Goal: Transaction & Acquisition: Purchase product/service

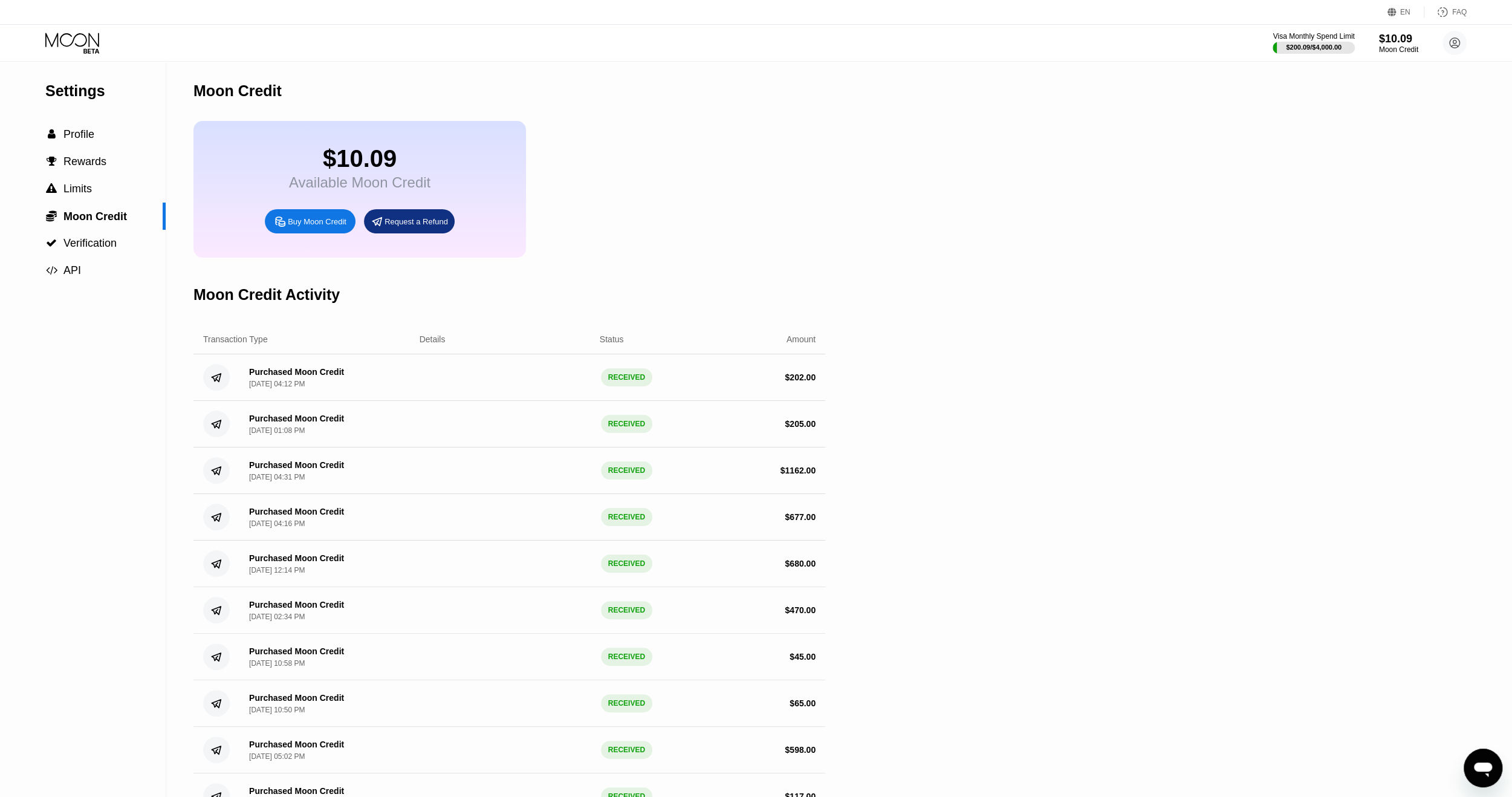
click at [320, 227] on div "Buy Moon Credit" at bounding box center [317, 221] width 58 height 10
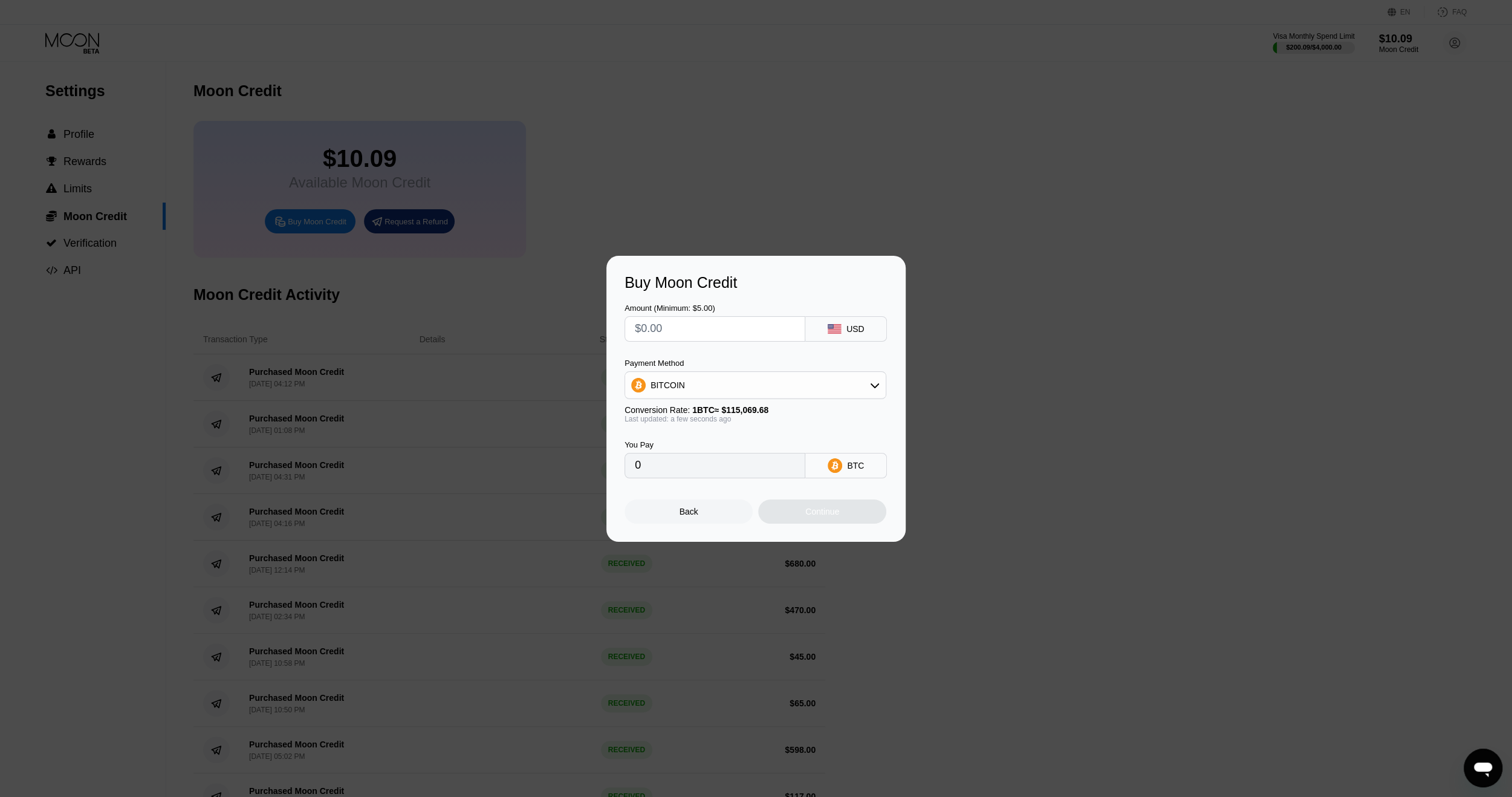
click at [733, 334] on input "text" at bounding box center [714, 329] width 160 height 24
type input "$2"
type input "0.00001739"
type input "$21"
type input "0.00018250"
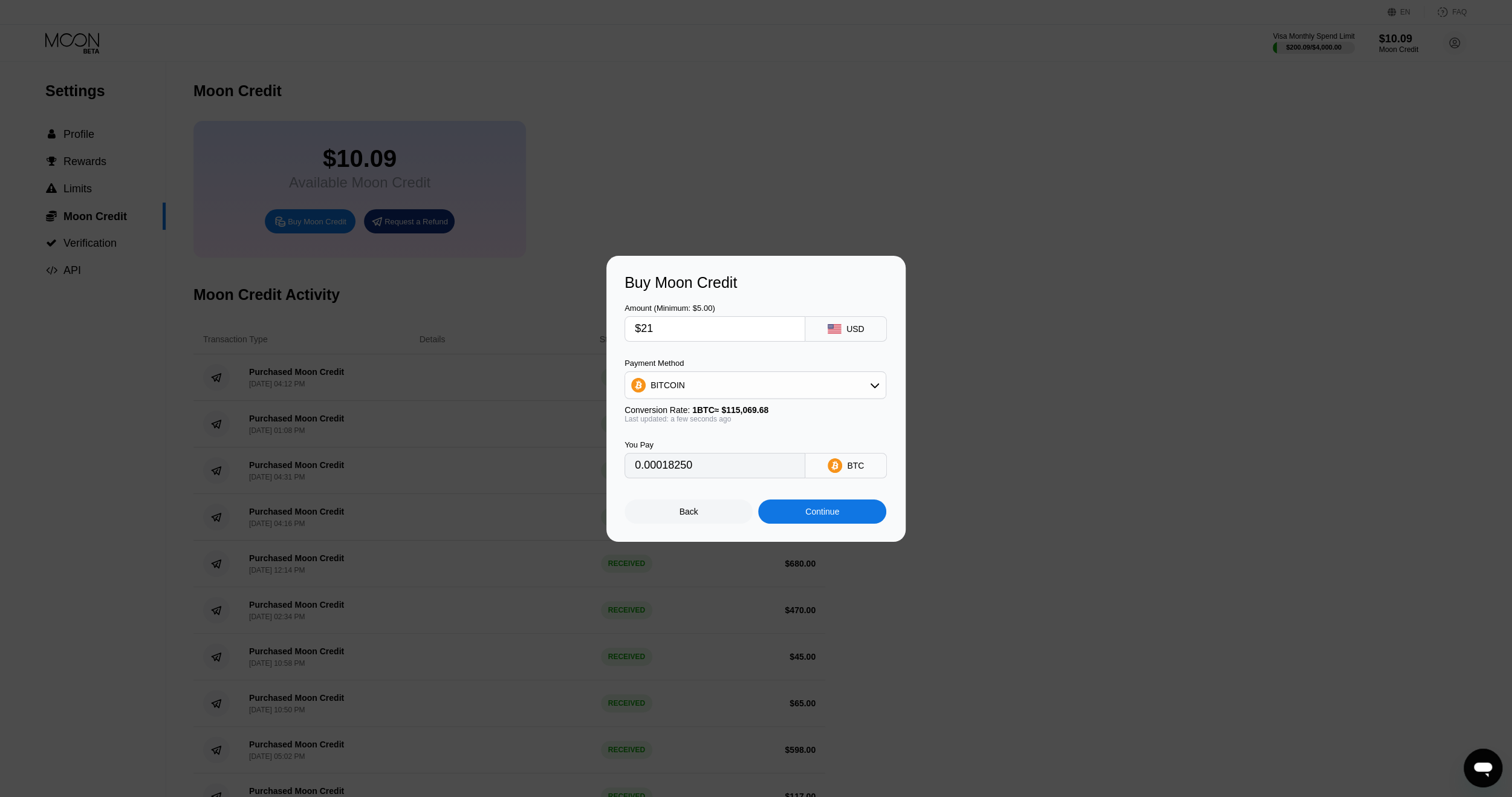
type input "$210"
type input "0.00182499"
type input "$210"
click at [813, 514] on div "Continue" at bounding box center [822, 512] width 34 height 10
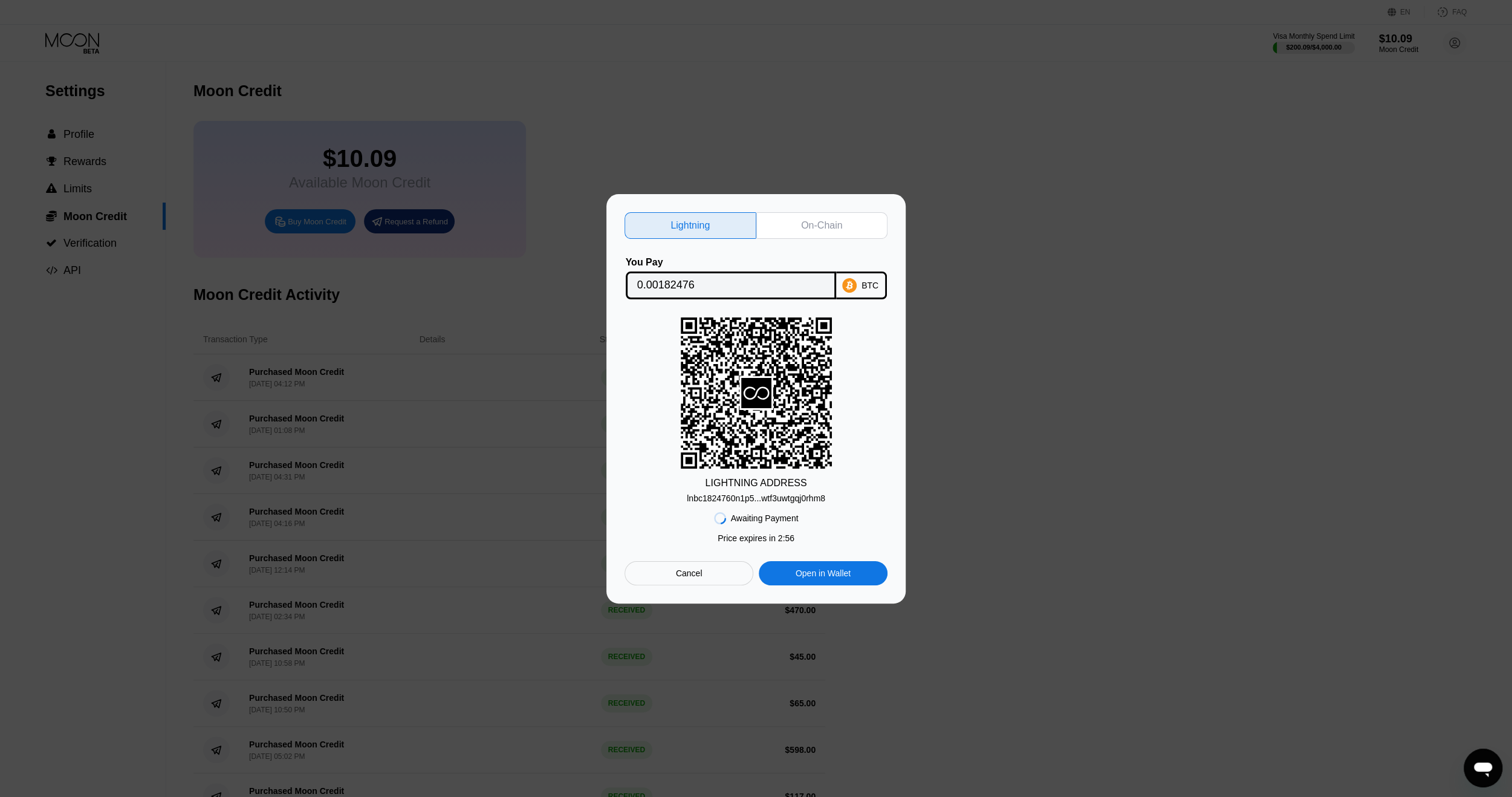
click at [699, 575] on div "Cancel" at bounding box center [689, 574] width 27 height 11
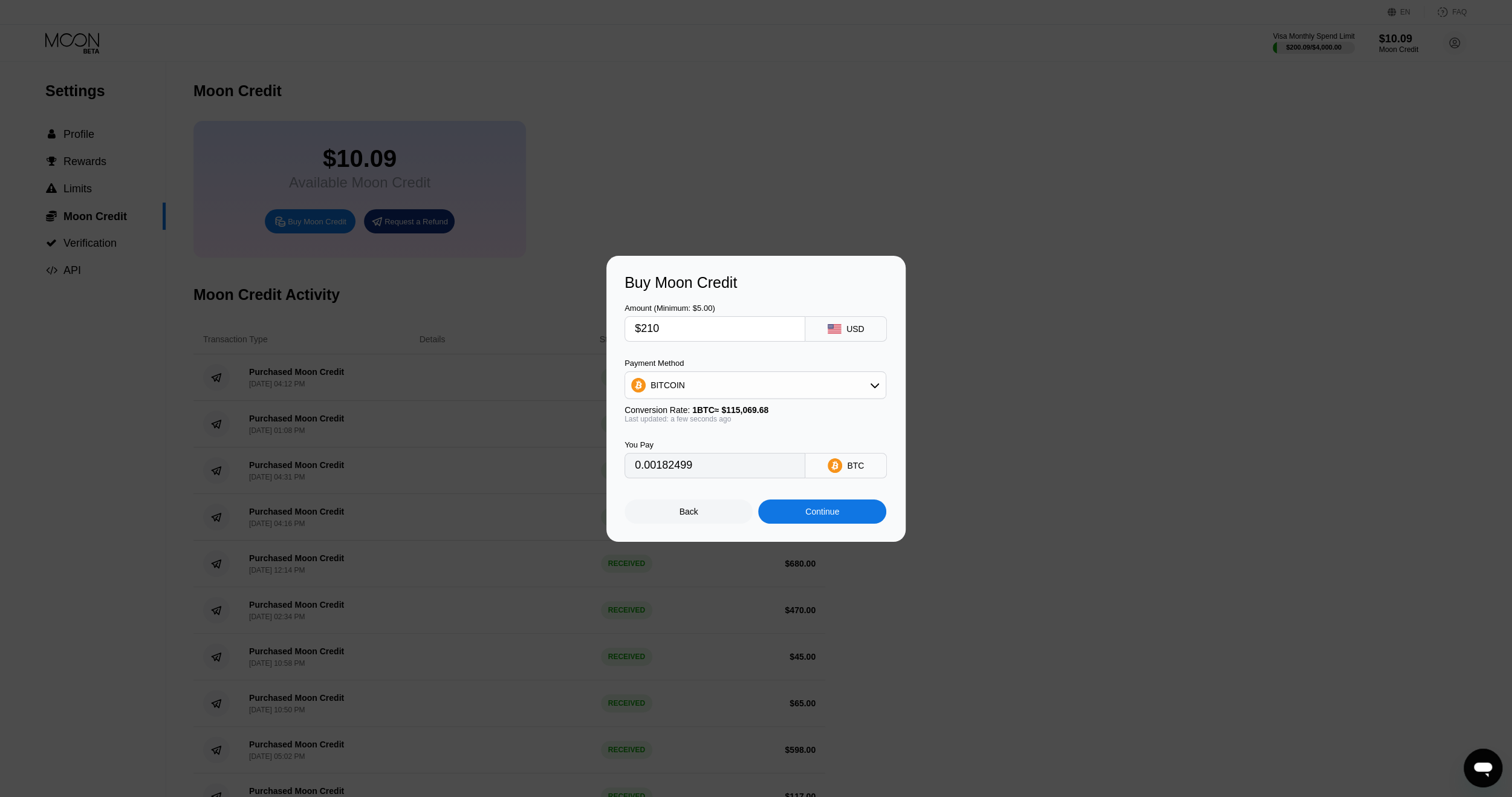
drag, startPoint x: 661, startPoint y: 336, endPoint x: 647, endPoint y: 338, distance: 14.1
click at [647, 338] on input "$210" at bounding box center [714, 329] width 160 height 24
type input "$22"
type input "0.00019119"
type input "$220"
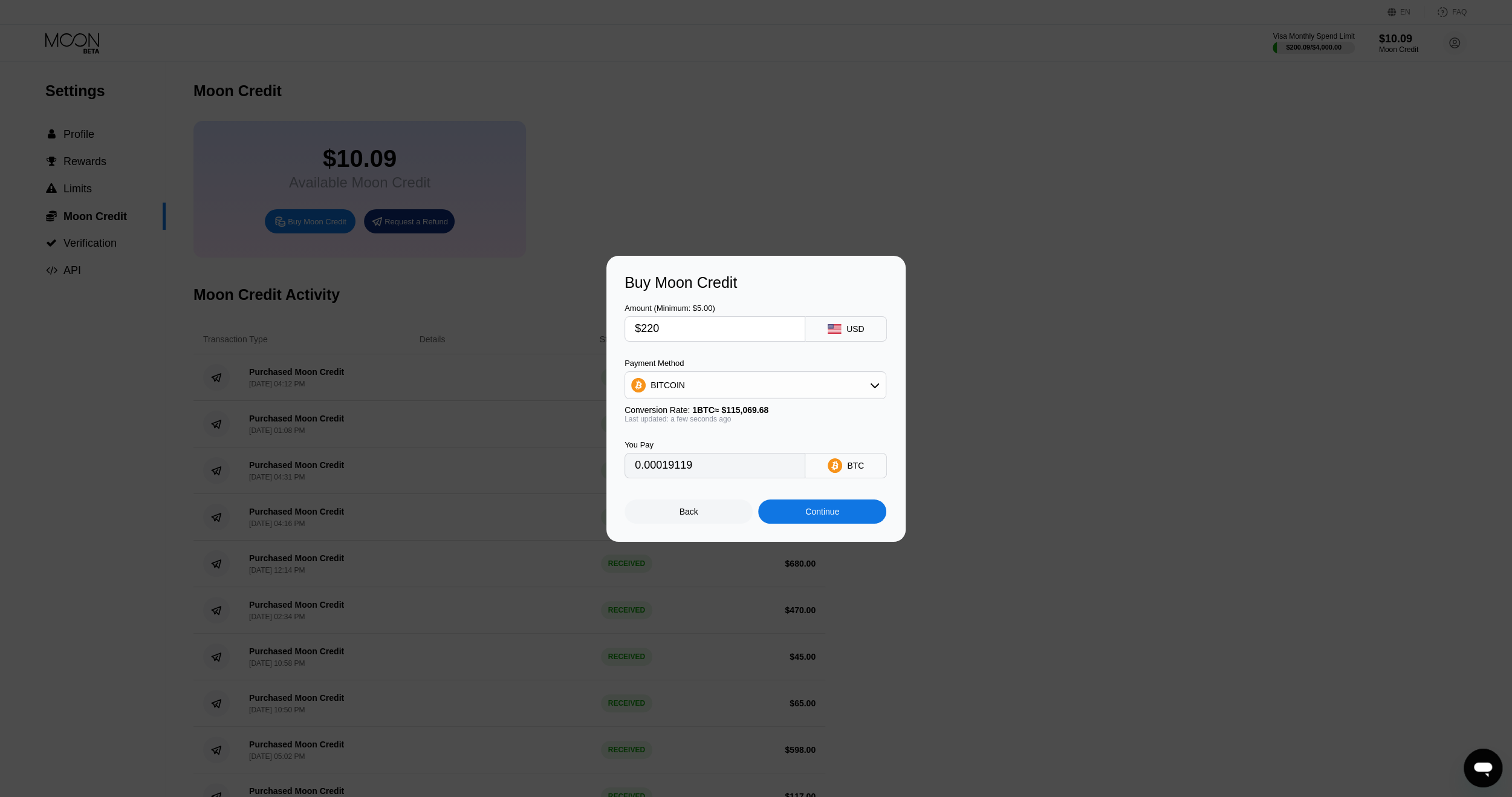
type input "0.00191189"
type input "$220"
click at [822, 510] on div "Continue" at bounding box center [822, 512] width 34 height 10
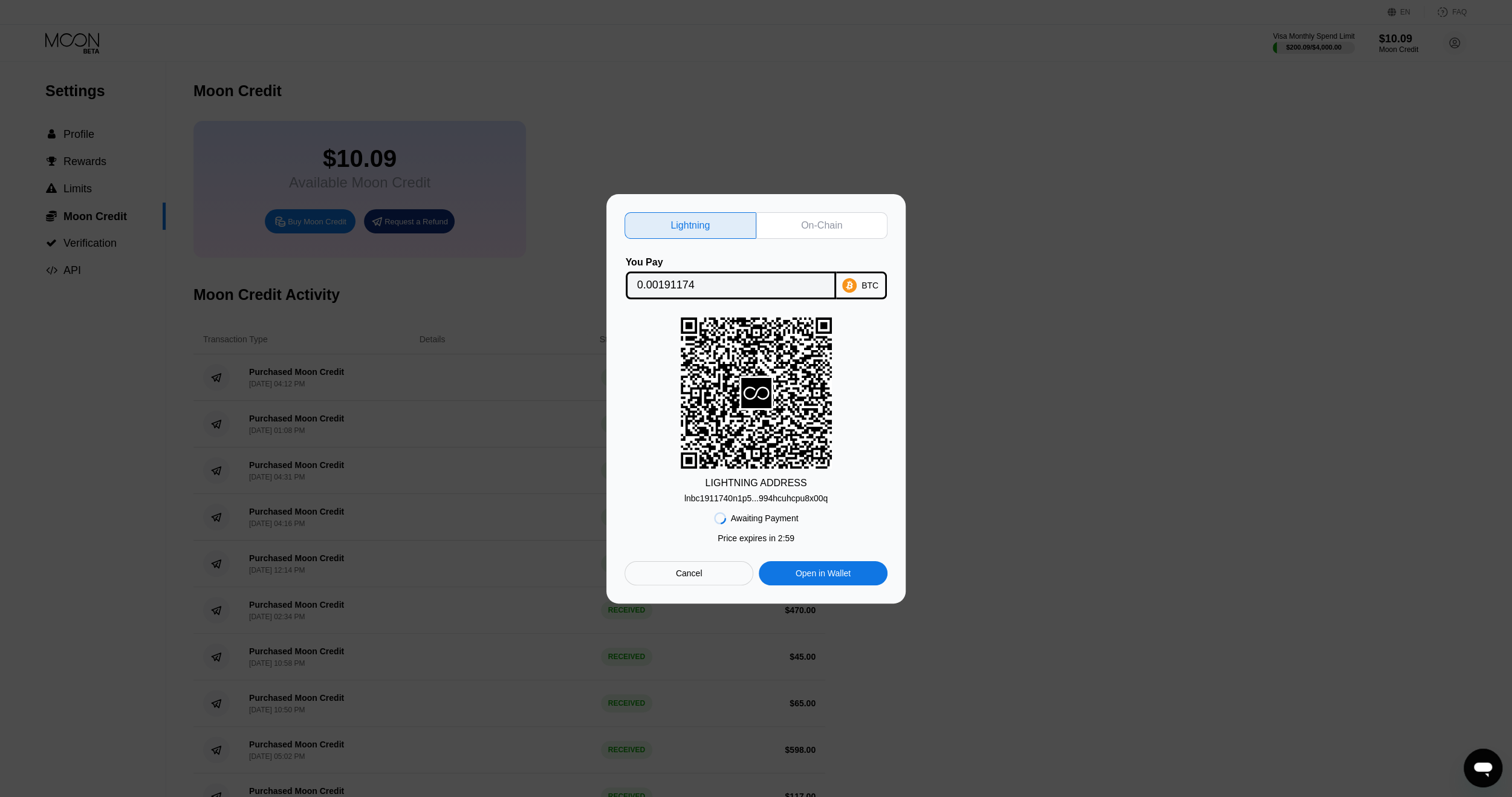
click at [812, 219] on div "On-Chain" at bounding box center [822, 226] width 41 height 12
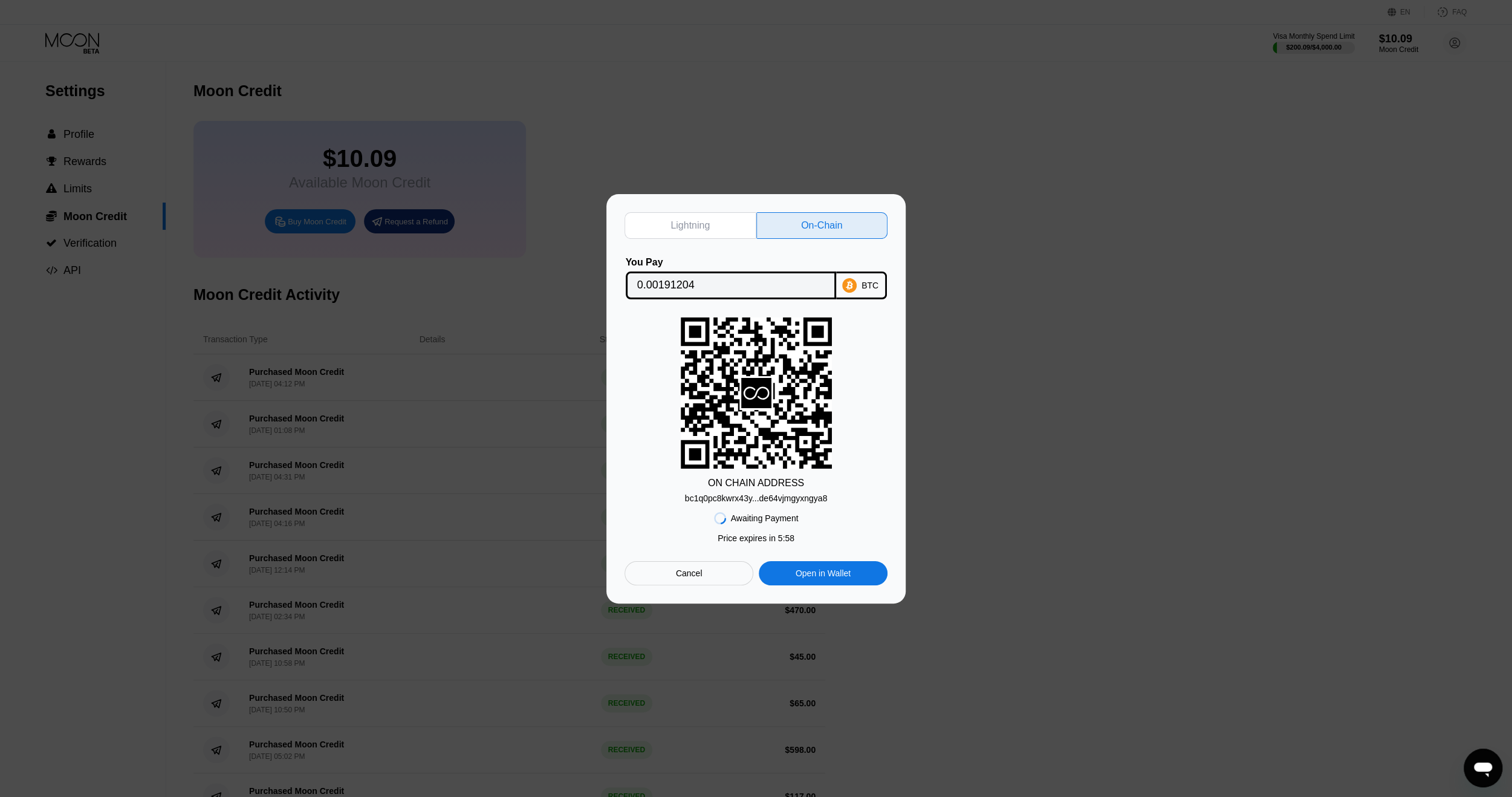
click at [756, 499] on div "bc1q0pc8kwrx43y...de64vjmgyxngya8" at bounding box center [756, 499] width 143 height 10
click at [668, 279] on input "0.00191204" at bounding box center [731, 285] width 188 height 24
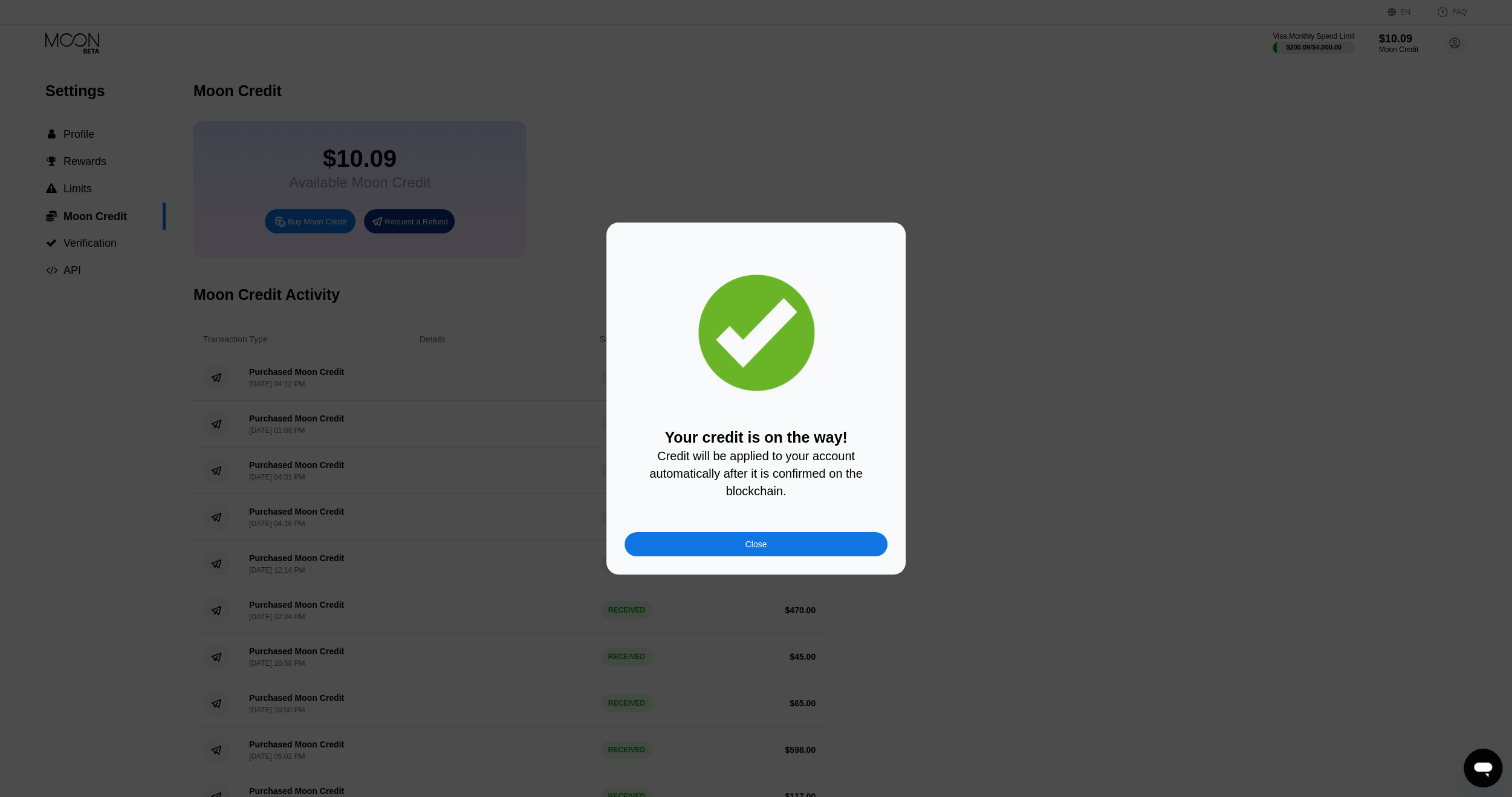
click at [802, 550] on div "Close" at bounding box center [756, 544] width 263 height 24
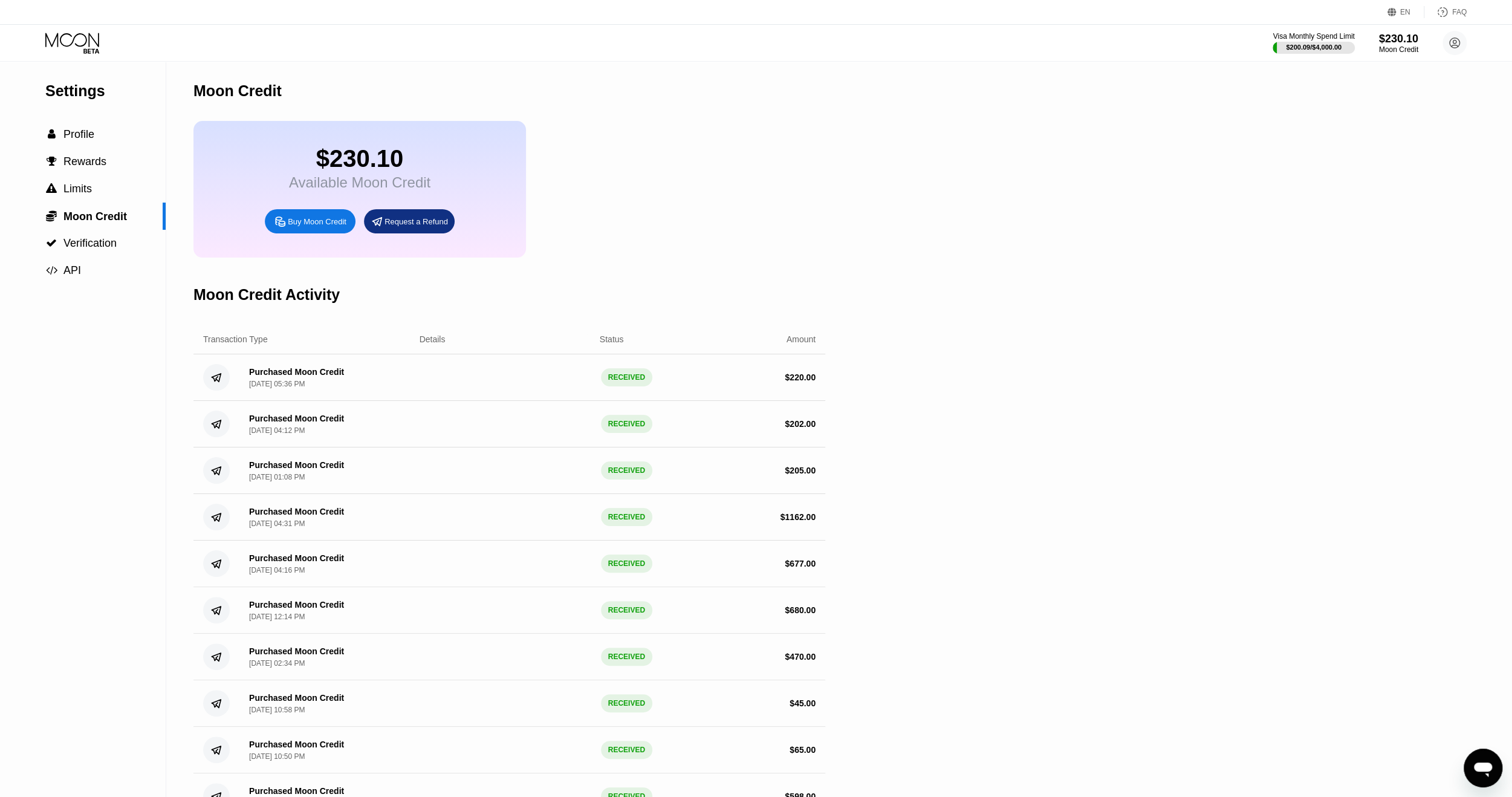
click at [266, 190] on div "$230.10 Available Moon Credit Buy Moon Credit Request a Refund" at bounding box center [360, 189] width 333 height 137
click at [1408, 41] on div "$230.10" at bounding box center [1399, 39] width 41 height 12
click at [1456, 38] on icon at bounding box center [1455, 43] width 10 height 10
click at [1295, 41] on div "$200.09 / $4,000.00" at bounding box center [1313, 47] width 83 height 13
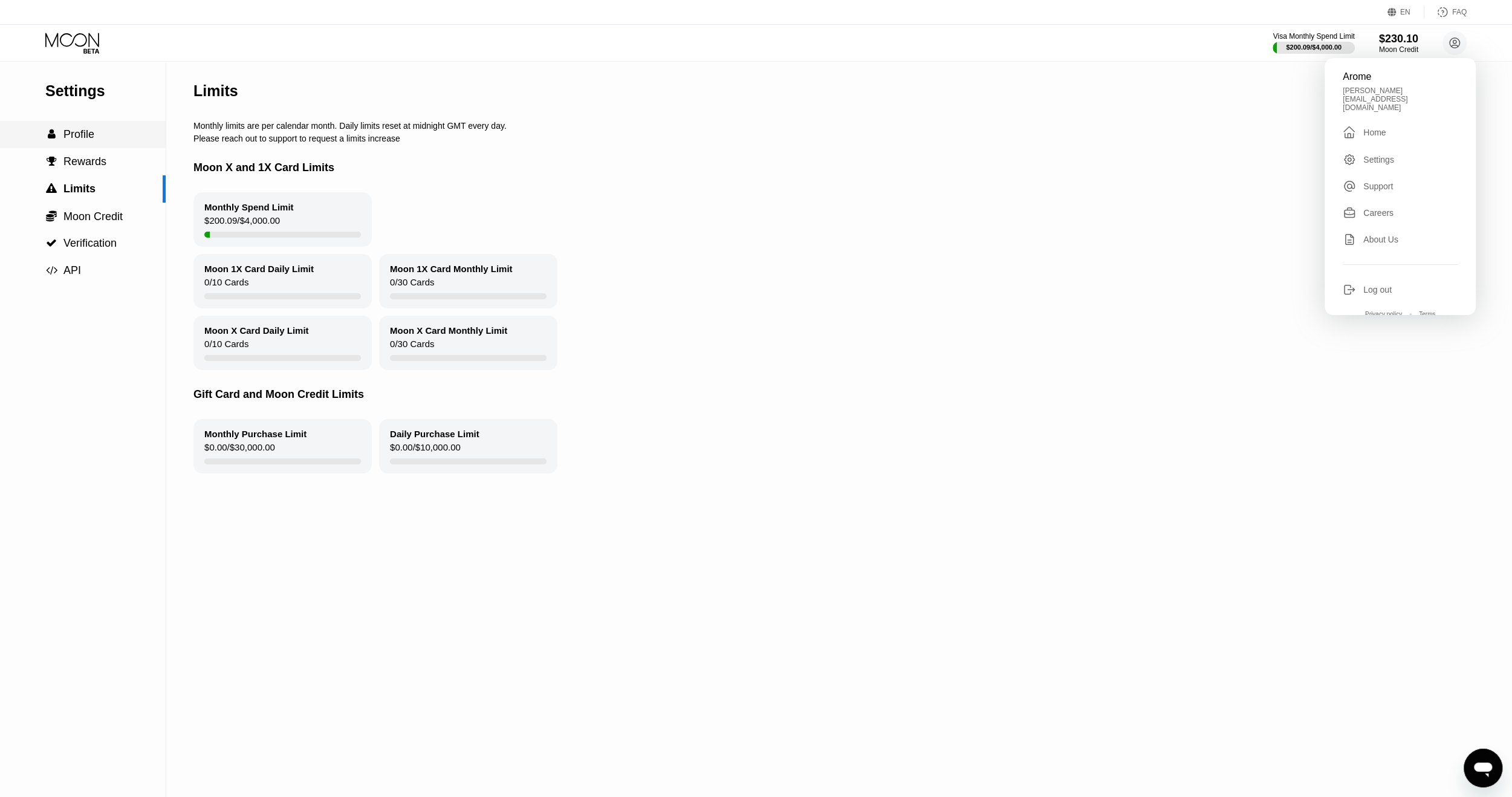
click at [85, 139] on span "Profile" at bounding box center [78, 134] width 31 height 12
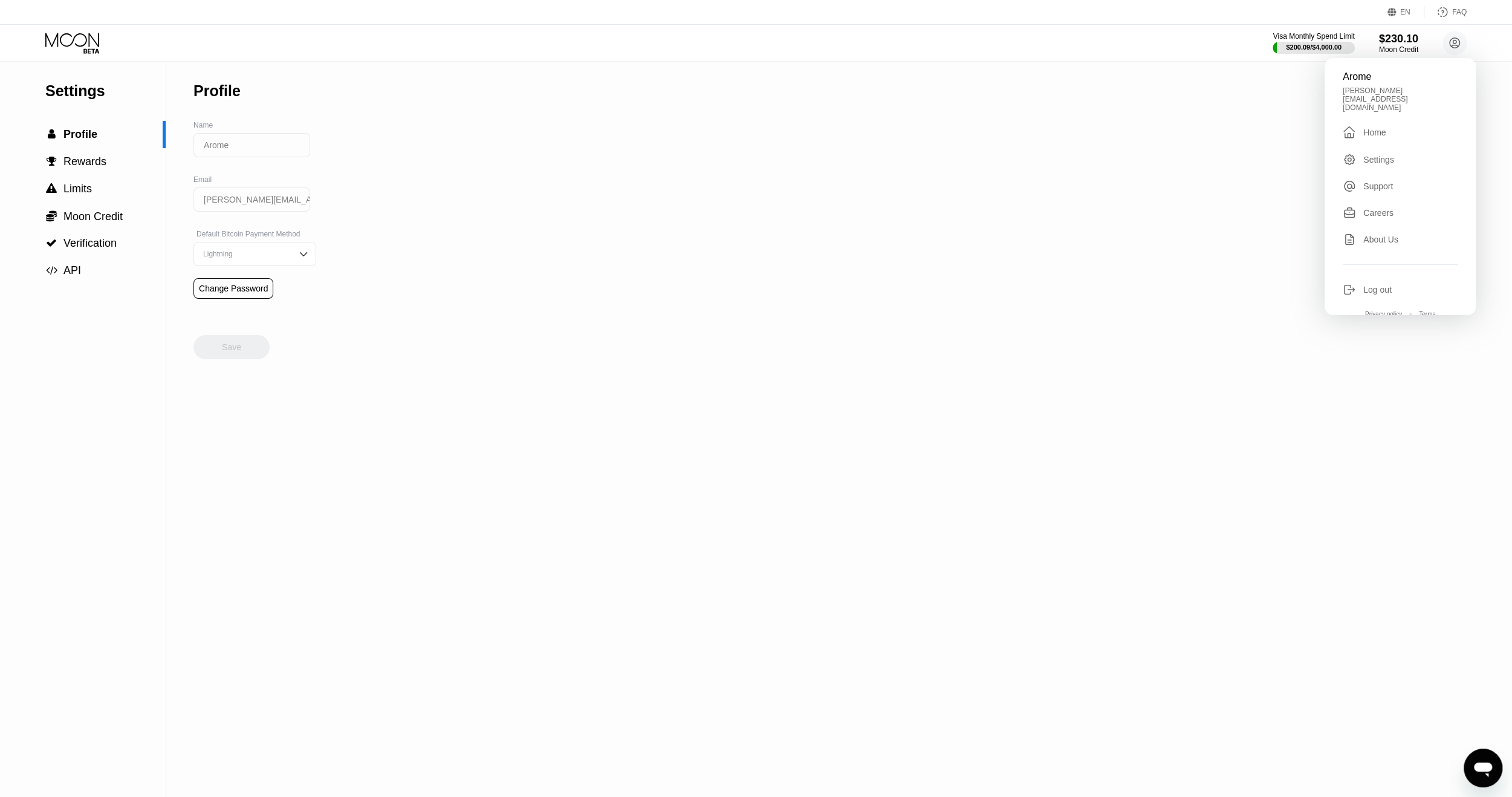
click at [58, 36] on icon at bounding box center [74, 43] width 56 height 21
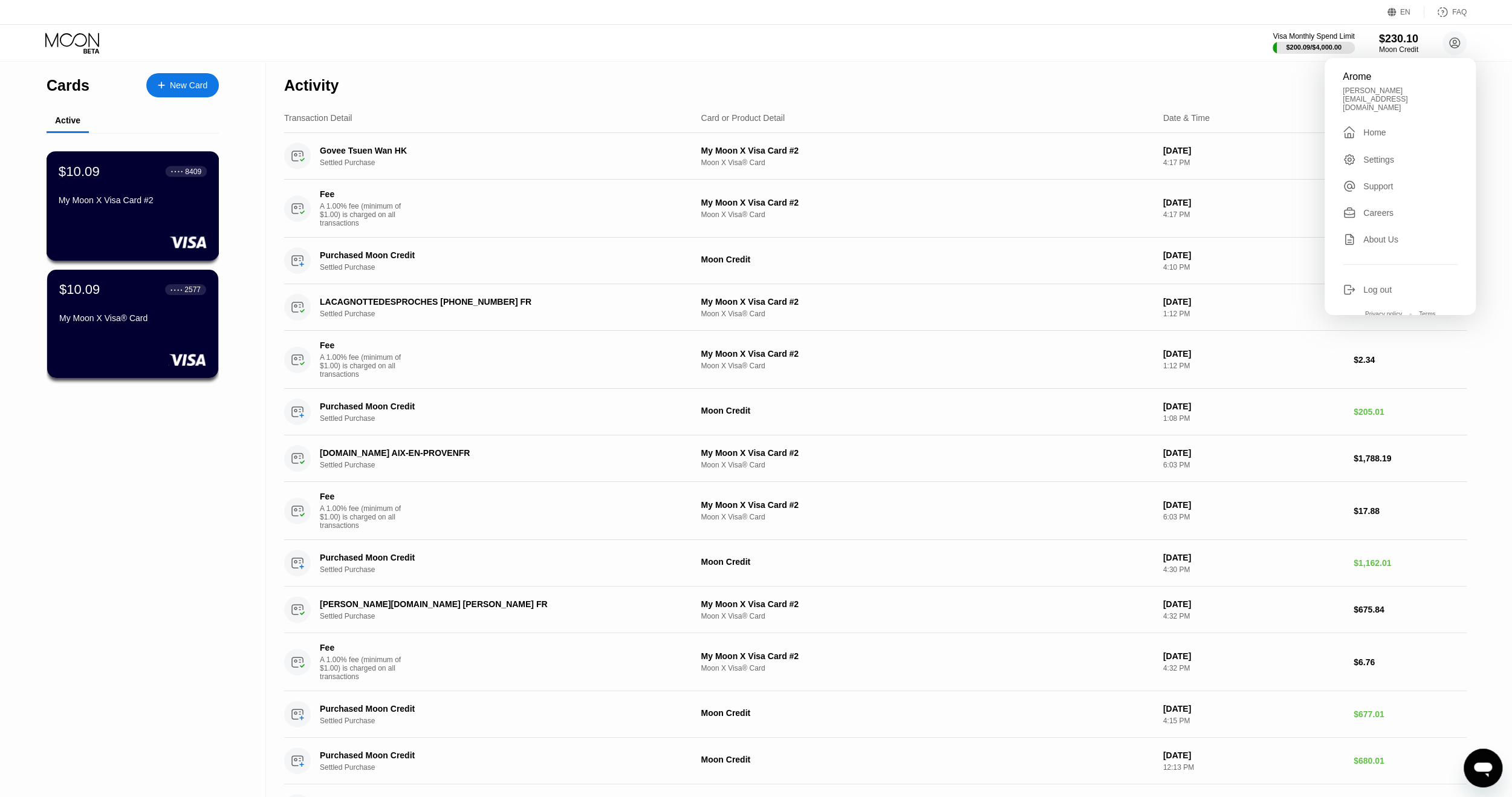
click at [109, 210] on div "My Moon X Visa Card #2" at bounding box center [132, 202] width 148 height 14
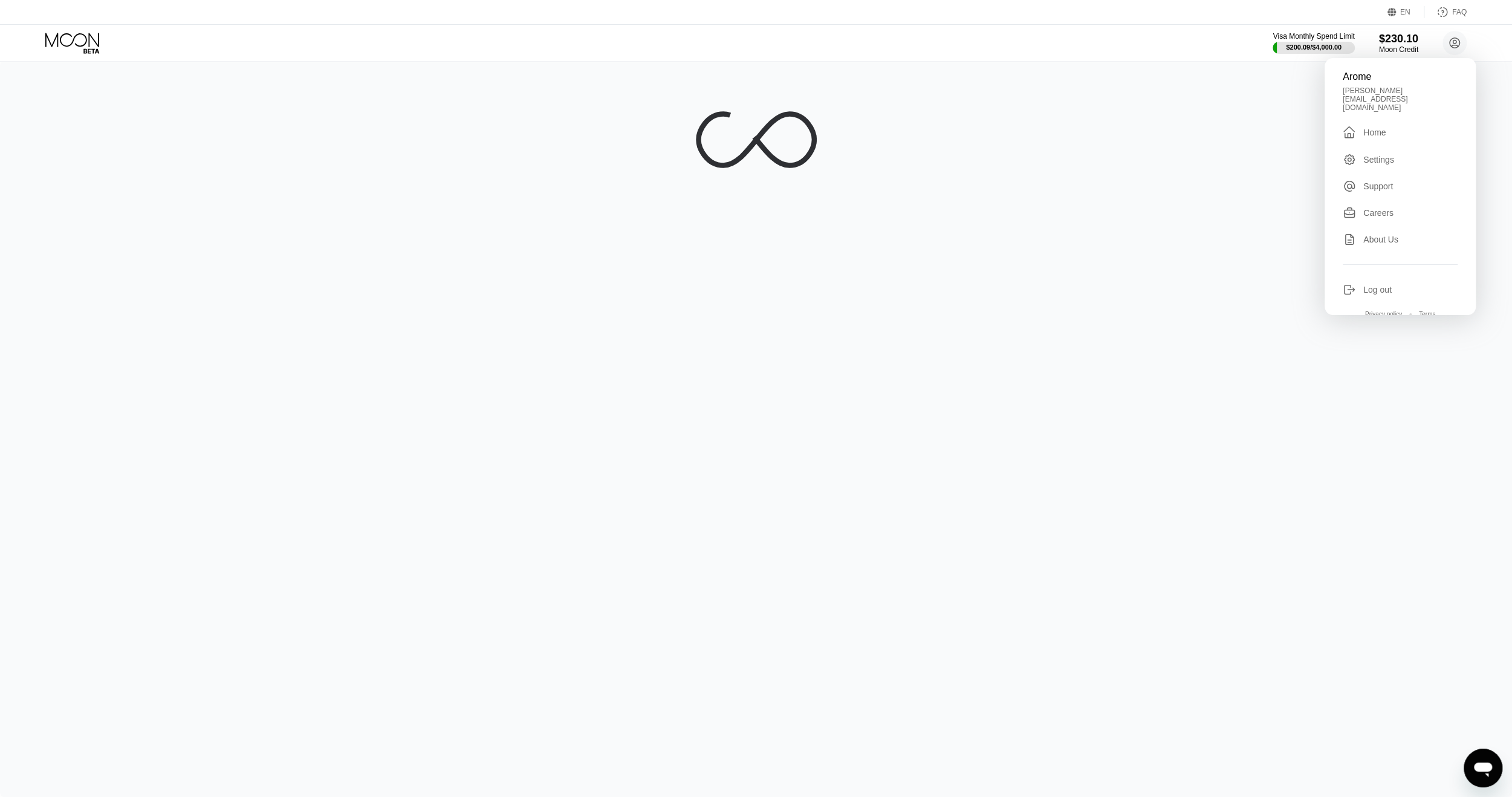
click at [740, 162] on icon at bounding box center [756, 140] width 121 height 121
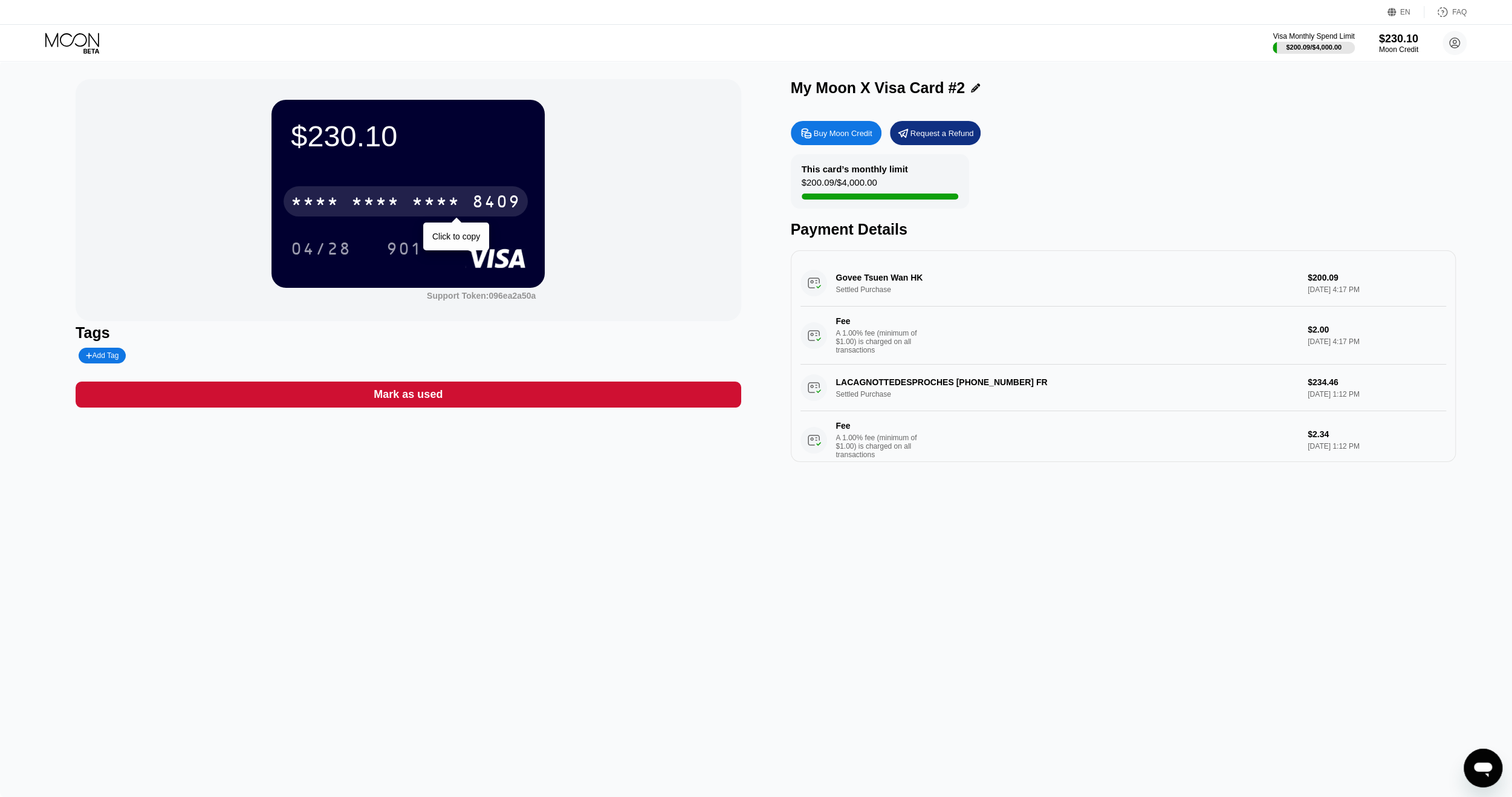
click at [423, 199] on div "* * * *" at bounding box center [436, 203] width 48 height 19
